Goal: Find specific page/section: Find specific page/section

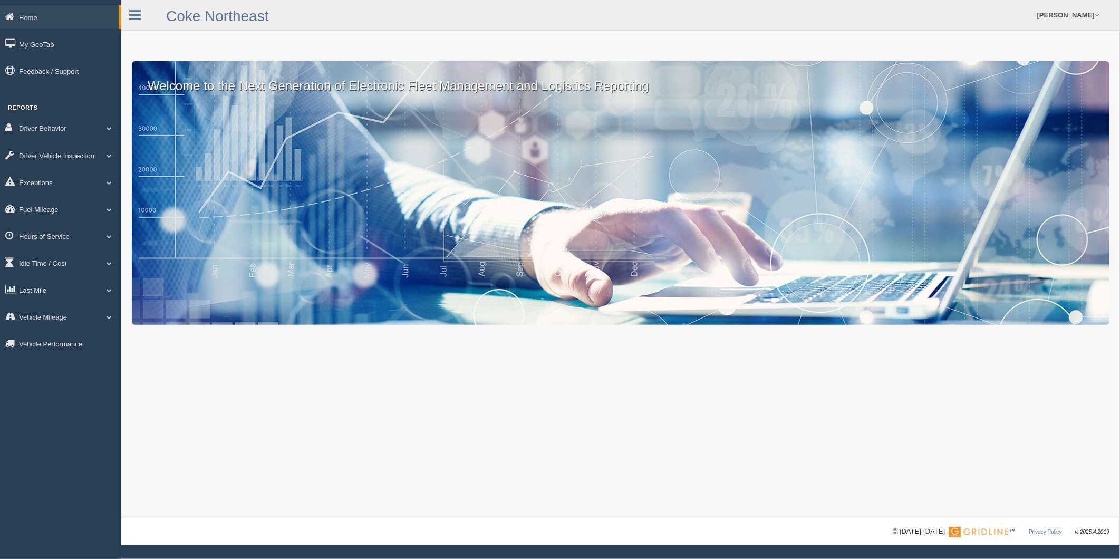
click at [51, 297] on link "Last Mile" at bounding box center [60, 290] width 121 height 24
click at [55, 324] on link "Planned Vs Actual" at bounding box center [69, 314] width 100 height 19
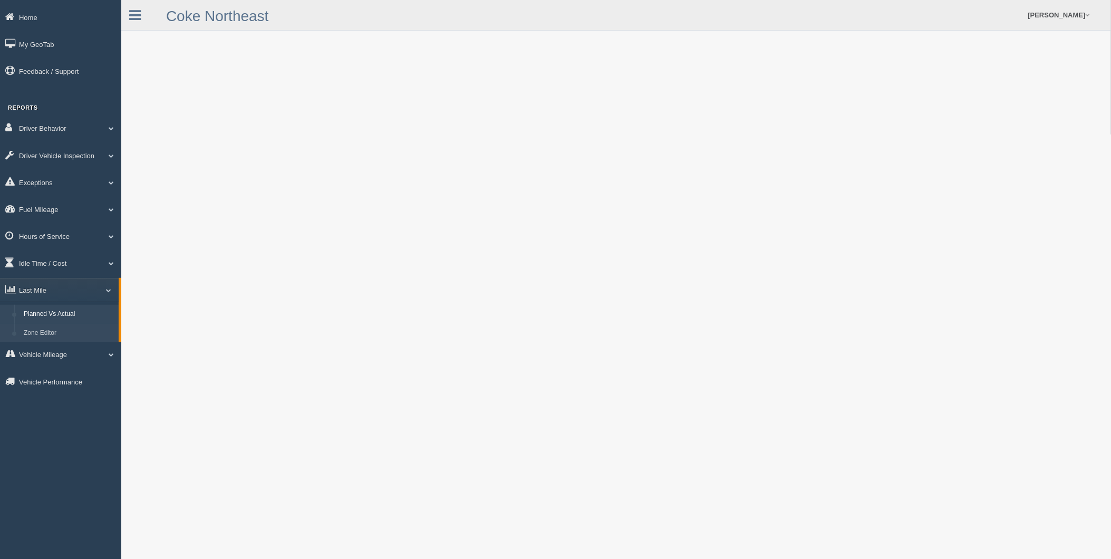
click at [48, 335] on link "Zone Editor" at bounding box center [69, 333] width 100 height 19
click at [124, 408] on div at bounding box center [615, 441] width 989 height 882
